Goal: Task Accomplishment & Management: Complete application form

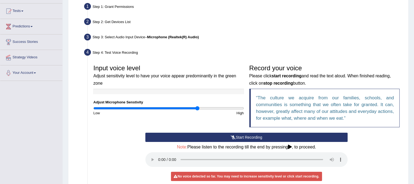
click at [248, 138] on button "Start Recording" at bounding box center [246, 137] width 202 height 9
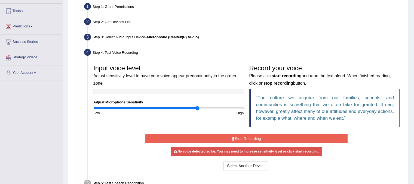
click at [247, 138] on button "Stop Recording" at bounding box center [246, 138] width 202 height 9
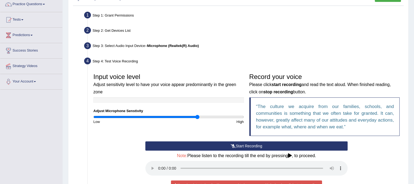
scroll to position [45, 0]
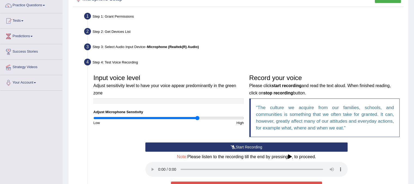
click at [238, 150] on button "Start Recording" at bounding box center [246, 147] width 202 height 9
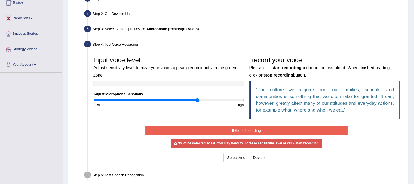
scroll to position [72, 0]
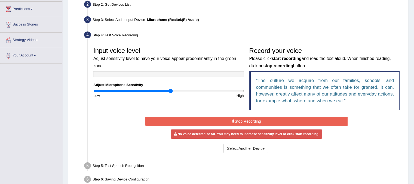
drag, startPoint x: 199, startPoint y: 92, endPoint x: 171, endPoint y: 99, distance: 29.0
type input "1.04"
click at [171, 93] on input "range" at bounding box center [168, 91] width 150 height 4
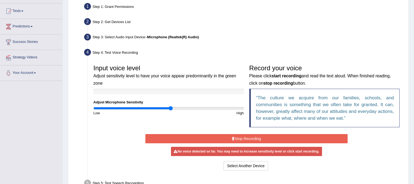
scroll to position [101, 0]
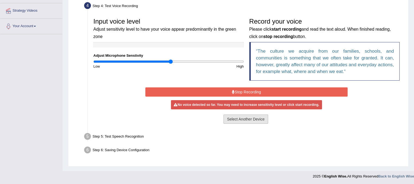
click at [258, 118] on button "Select Another Device" at bounding box center [245, 119] width 45 height 9
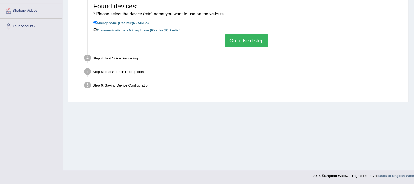
click at [96, 29] on input "Communications - Microphone (Realtek(R) Audio)" at bounding box center [95, 30] width 4 height 4
radio input "true"
click at [251, 43] on button "Go to Next step" at bounding box center [246, 41] width 43 height 13
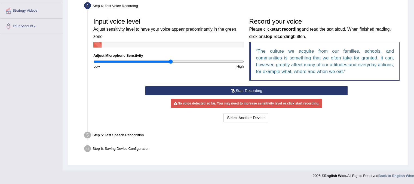
click at [267, 91] on button "Start Recording" at bounding box center [246, 90] width 202 height 9
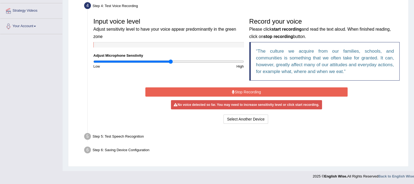
click at [261, 90] on button "Stop Recording" at bounding box center [246, 92] width 202 height 9
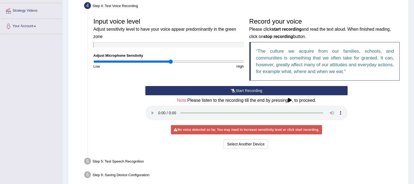
click at [260, 90] on button "Start Recording" at bounding box center [246, 90] width 202 height 9
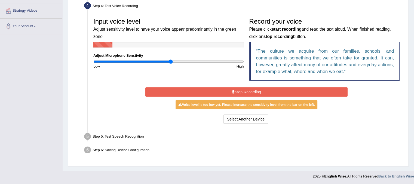
click at [258, 89] on button "Stop Recording" at bounding box center [246, 92] width 202 height 9
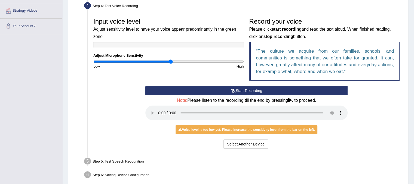
click at [261, 88] on button "Start Recording" at bounding box center [246, 90] width 202 height 9
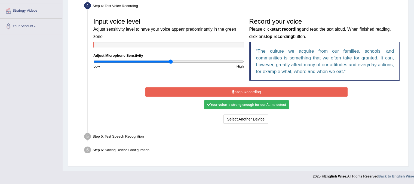
click at [260, 91] on button "Stop Recording" at bounding box center [246, 92] width 202 height 9
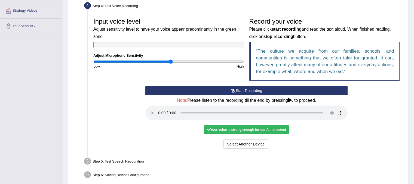
scroll to position [126, 0]
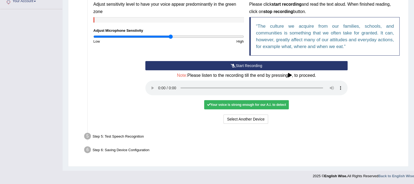
click at [258, 100] on div "Your voice is strong enough for our A.I. to detect" at bounding box center [246, 104] width 84 height 9
click at [258, 102] on div "Your voice is strong enough for our A.I. to detect" at bounding box center [246, 104] width 84 height 9
click at [286, 108] on div "Your voice is strong enough for our A.I. to detect" at bounding box center [246, 104] width 84 height 9
click at [272, 103] on div "Your voice is strong enough for our A.I. to detect" at bounding box center [246, 104] width 84 height 9
click at [245, 106] on div "Your voice is strong enough for our A.I. to detect" at bounding box center [246, 104] width 84 height 9
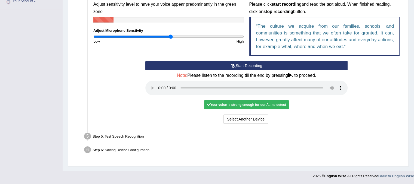
click at [245, 105] on div "Your voice is strong enough for our A.I. to detect" at bounding box center [246, 104] width 84 height 9
click at [290, 74] on icon at bounding box center [290, 75] width 4 height 4
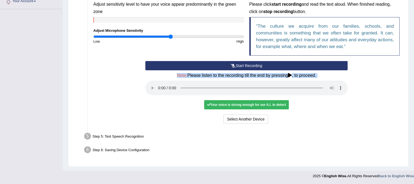
click at [290, 74] on icon at bounding box center [290, 75] width 4 height 4
click at [352, 82] on div "Start Recording Stop Recording Note: Please listen to the recording till the en…" at bounding box center [246, 93] width 311 height 64
click at [399, 72] on div "Start Recording Stop Recording Note: Please listen to the recording till the en…" at bounding box center [246, 93] width 311 height 64
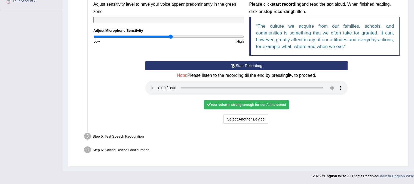
click at [226, 107] on div "Your voice is strong enough for our A.I. to detect" at bounding box center [246, 104] width 84 height 9
drag, startPoint x: 226, startPoint y: 107, endPoint x: 232, endPoint y: 110, distance: 6.2
click at [227, 107] on div "Your voice is strong enough for our A.I. to detect" at bounding box center [246, 104] width 84 height 9
click at [236, 119] on button "Select Another Device" at bounding box center [245, 119] width 45 height 9
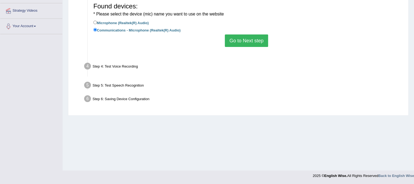
scroll to position [101, 0]
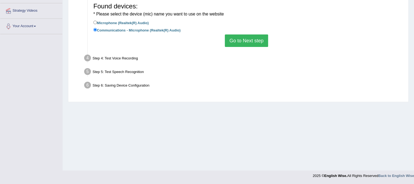
click at [259, 42] on button "Go to Next step" at bounding box center [246, 41] width 43 height 13
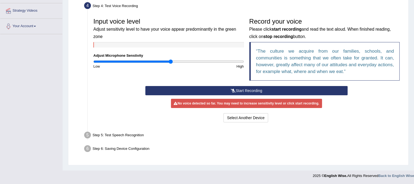
click at [232, 91] on icon at bounding box center [233, 91] width 5 height 4
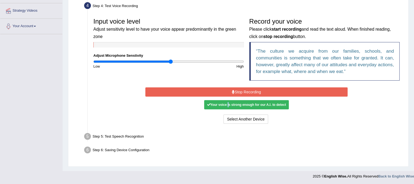
click at [233, 88] on button "Stop Recording" at bounding box center [246, 92] width 202 height 9
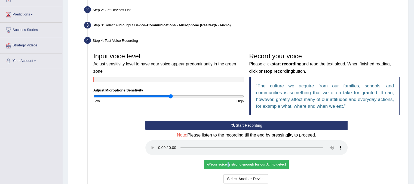
scroll to position [109, 0]
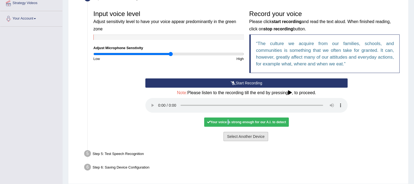
click at [247, 132] on button "Select Another Device" at bounding box center [245, 136] width 45 height 9
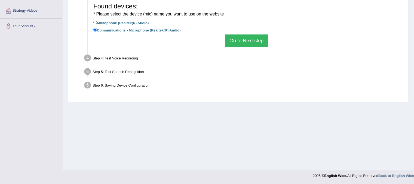
scroll to position [20, 0]
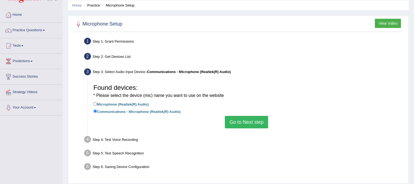
click at [97, 102] on label "Microphone (Realtek(R) Audio)" at bounding box center [120, 104] width 55 height 6
click at [97, 102] on input "Microphone (Realtek(R) Audio)" at bounding box center [95, 104] width 4 height 4
radio input "true"
click at [241, 117] on button "Go to Next step" at bounding box center [246, 122] width 43 height 13
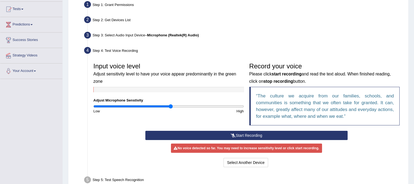
scroll to position [101, 0]
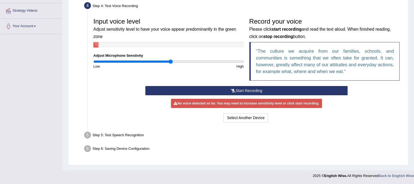
click at [264, 89] on button "Start Recording" at bounding box center [246, 90] width 202 height 9
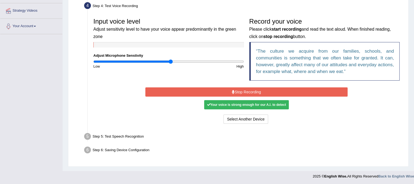
click at [263, 90] on button "Stop Recording" at bounding box center [246, 92] width 202 height 9
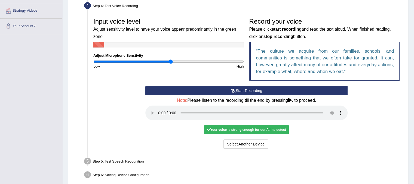
click at [180, 100] on span "Note:" at bounding box center [182, 100] width 10 height 5
click at [334, 122] on div "Start Recording Stop Recording Note: Please listen to the recording till the en…" at bounding box center [247, 118] width 208 height 64
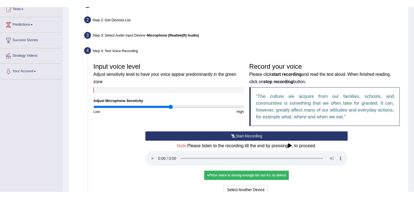
scroll to position [17, 0]
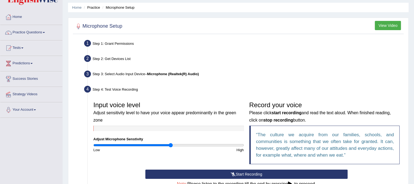
click at [95, 7] on li "Practice" at bounding box center [90, 7] width 17 height 5
click at [121, 5] on li "Microphone Setup" at bounding box center [117, 7] width 33 height 5
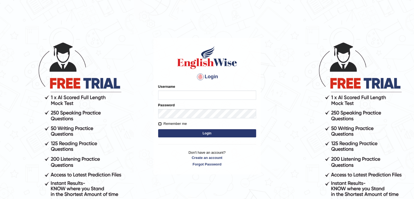
click at [159, 122] on form "Please fix the following errors: Username Password Remember me Login" at bounding box center [207, 111] width 98 height 55
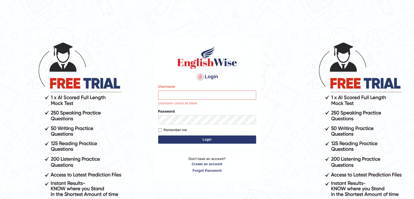
click at [209, 157] on p "Don't have an account? Create an account Forgot Password" at bounding box center [207, 164] width 98 height 17
click at [207, 162] on link "Create an account" at bounding box center [207, 163] width 98 height 5
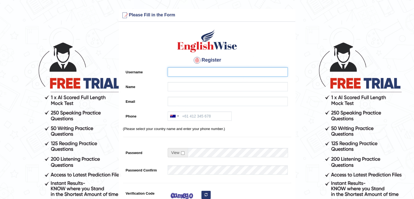
click at [198, 75] on input "Username" at bounding box center [228, 71] width 120 height 9
type input "kashish"
click at [193, 86] on div "Register Username kashish Name Email Phone Australia +61 India (भारत) +91 New Z…" at bounding box center [207, 137] width 176 height 227
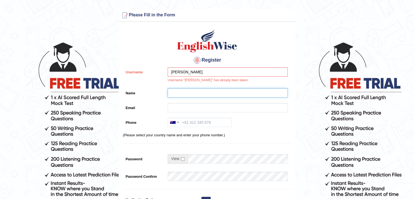
click at [193, 89] on input "Name" at bounding box center [228, 92] width 120 height 9
type input "[PERSON_NAME]"
click at [208, 107] on input "Email" at bounding box center [228, 107] width 120 height 9
type input "mamtarani7027070@gmail.com"
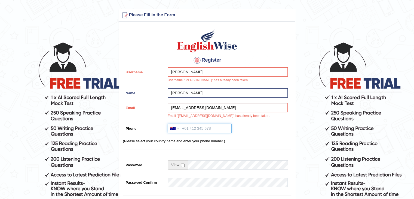
click at [201, 128] on input "Phone" at bounding box center [200, 127] width 64 height 9
type input "7027003544"
click at [180, 165] on span at bounding box center [178, 164] width 20 height 9
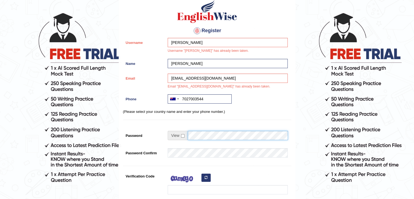
scroll to position [82, 0]
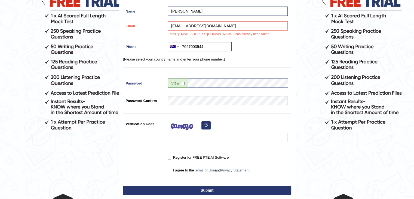
click at [202, 125] on button "button" at bounding box center [205, 125] width 9 height 8
click at [203, 136] on input "Verification Code" at bounding box center [228, 136] width 120 height 9
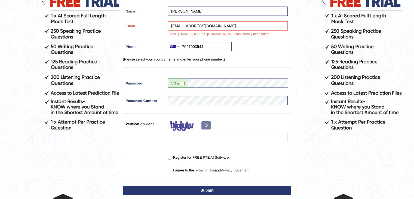
click at [206, 124] on div at bounding box center [226, 132] width 123 height 26
click at [206, 124] on icon "button" at bounding box center [205, 124] width 3 height 3
click at [207, 123] on button "button" at bounding box center [205, 125] width 9 height 8
click at [206, 124] on div at bounding box center [226, 132] width 123 height 26
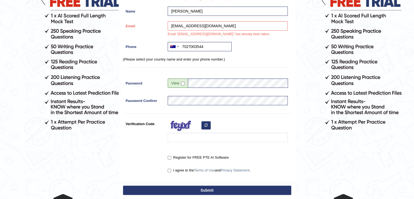
click at [206, 123] on icon "button" at bounding box center [205, 124] width 3 height 3
click at [205, 123] on icon "button" at bounding box center [205, 124] width 3 height 3
click at [199, 137] on input "Verification Code" at bounding box center [228, 136] width 120 height 9
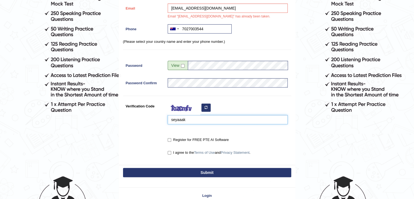
scroll to position [109, 0]
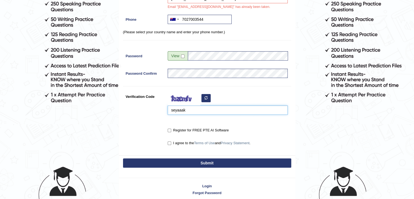
type input "seyaaak"
click at [167, 131] on div "Register for FREE PTE AI Software" at bounding box center [226, 130] width 123 height 10
click at [170, 131] on input "Register for FREE PTE AI Software" at bounding box center [170, 130] width 4 height 4
checkbox input "true"
click at [170, 142] on input "I agree to the Terms of Use and Privacy Statement ." at bounding box center [170, 143] width 4 height 4
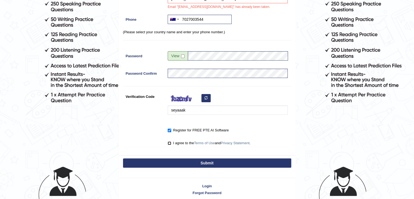
checkbox input "true"
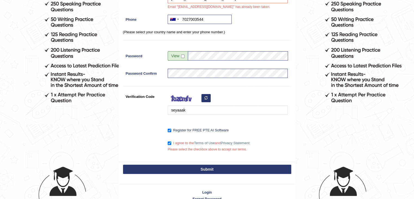
click at [196, 167] on button "Submit" at bounding box center [207, 168] width 168 height 9
type input "+617027003544"
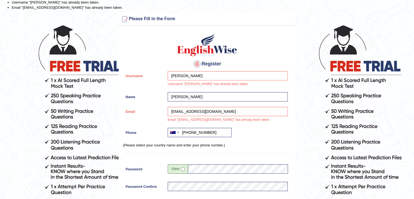
scroll to position [0, 0]
